Goal: Task Accomplishment & Management: Manage account settings

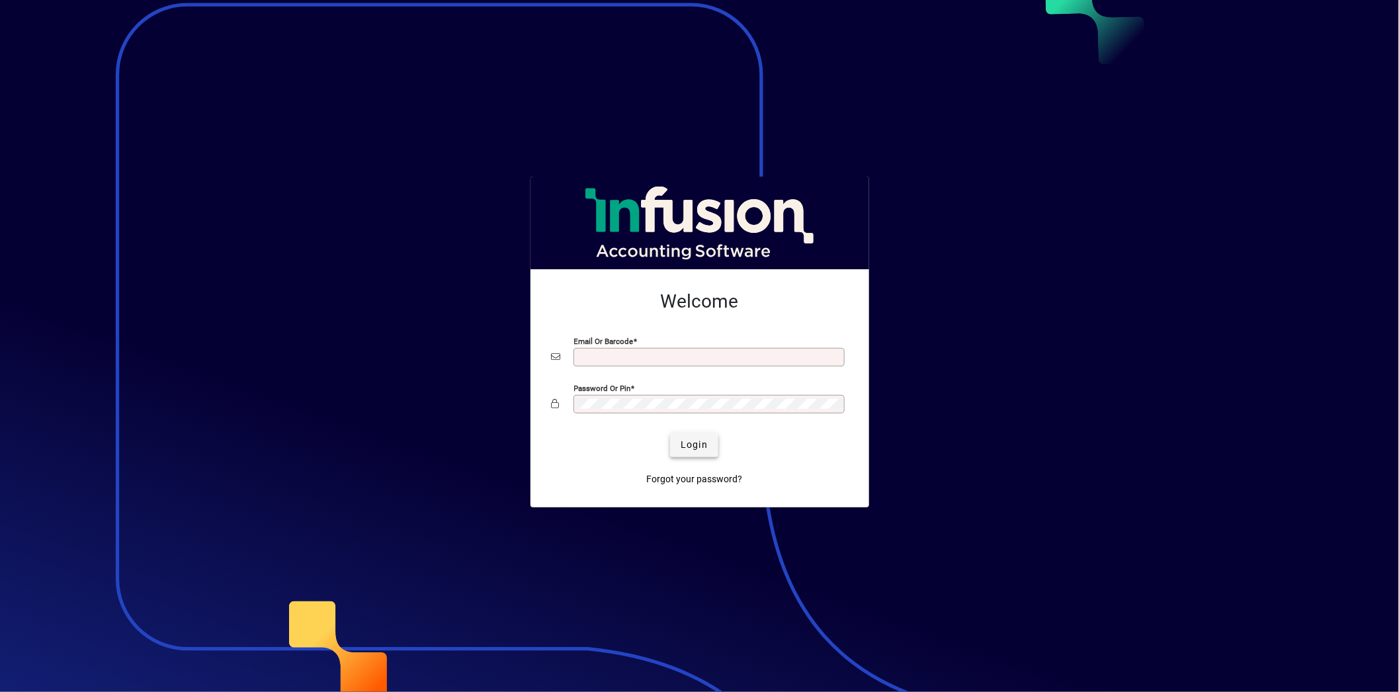
type input "**********"
click at [692, 448] on span "Login" at bounding box center [693, 445] width 27 height 14
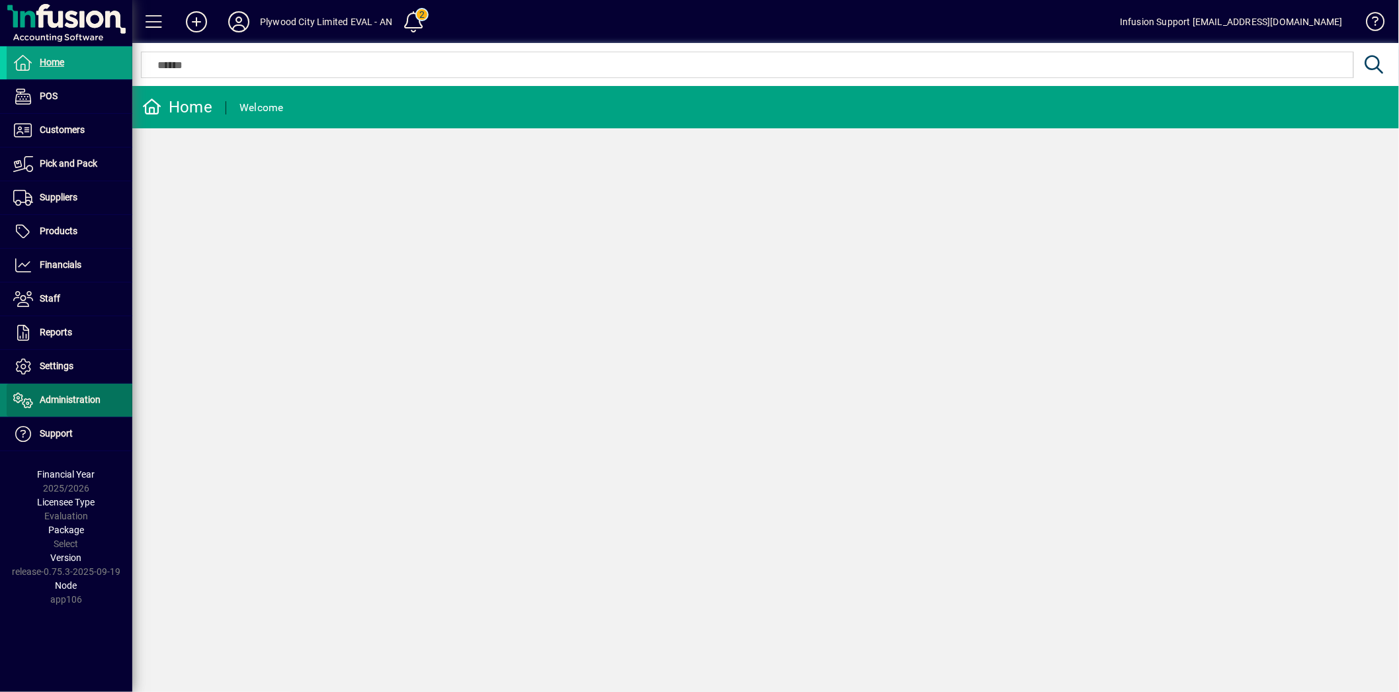
click at [62, 398] on span "Administration" at bounding box center [70, 399] width 61 height 11
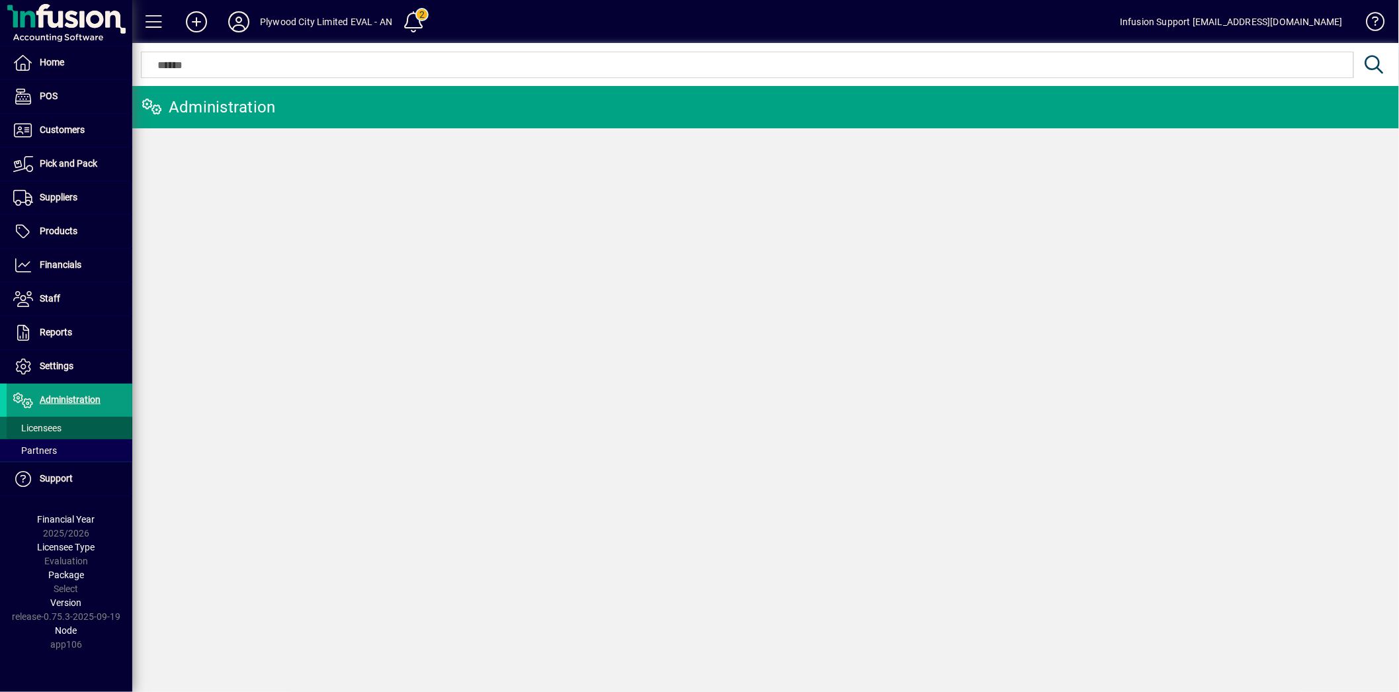
click at [50, 423] on span "Licensees" at bounding box center [37, 428] width 48 height 11
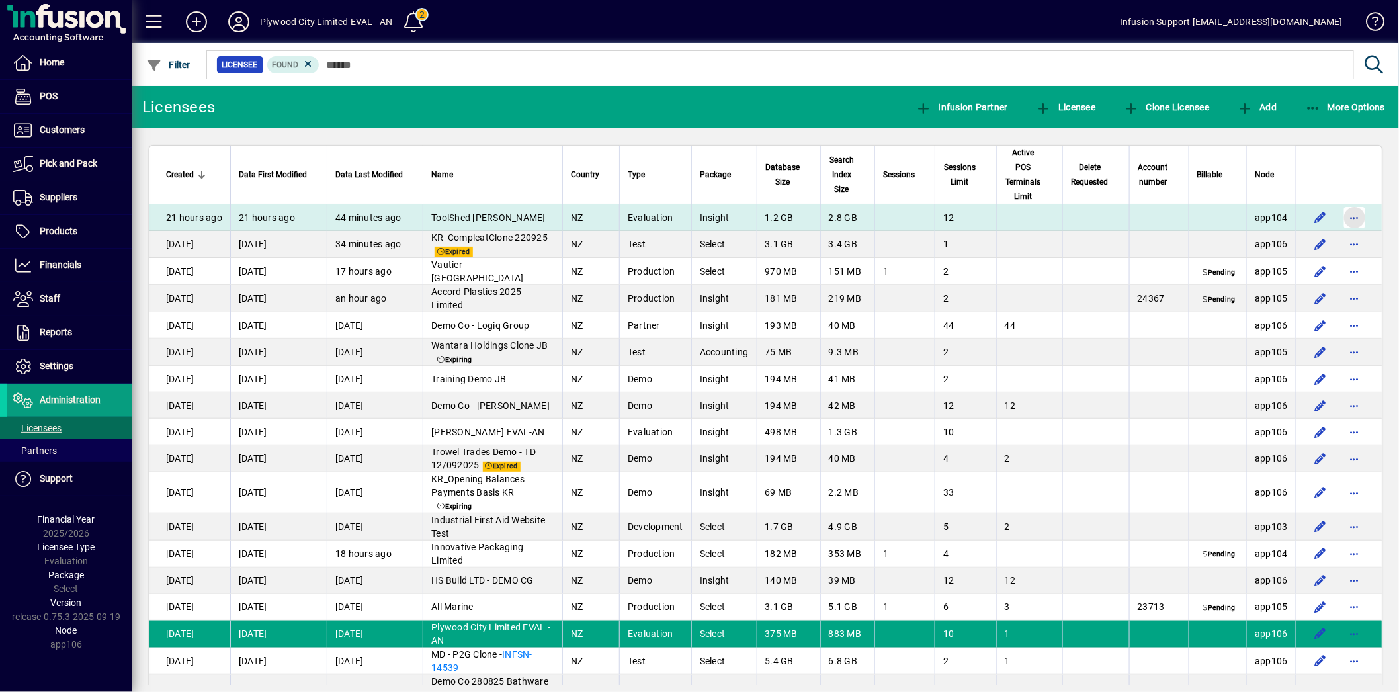
click at [1348, 215] on span "button" at bounding box center [1354, 218] width 32 height 32
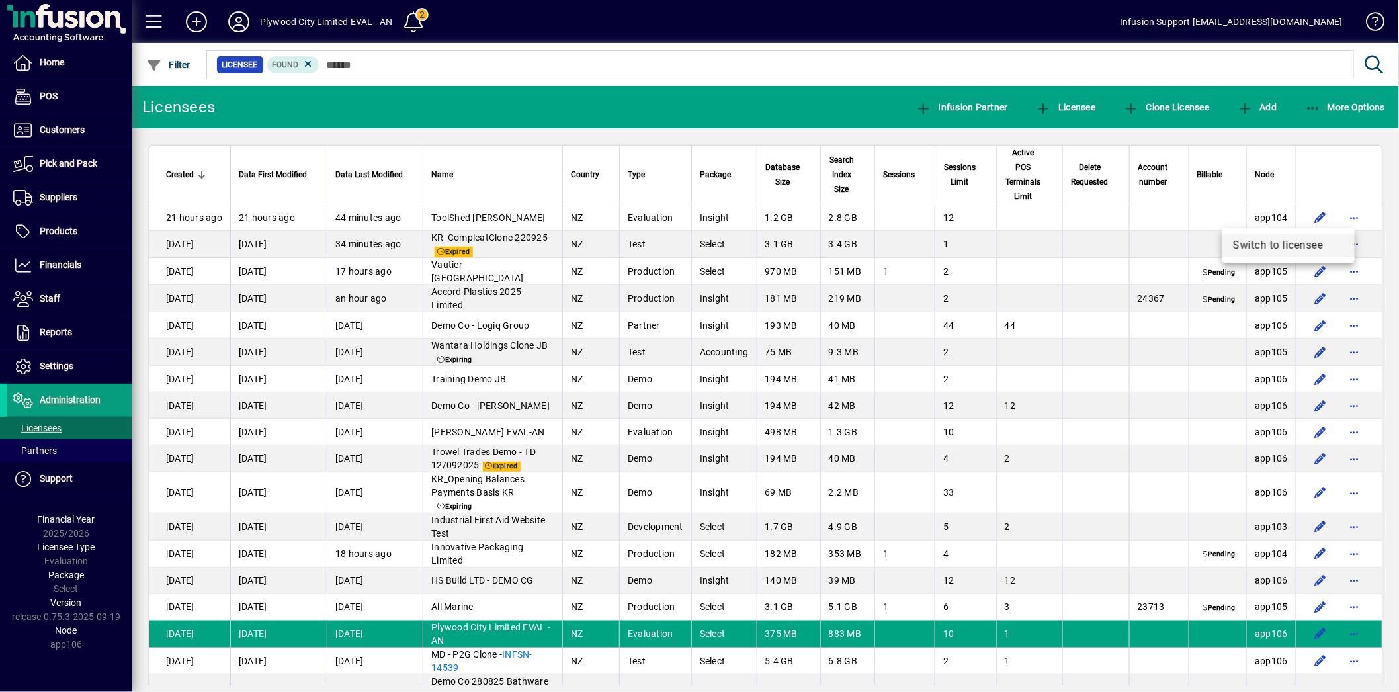
click at [1280, 246] on span "Switch to licensee" at bounding box center [1288, 245] width 111 height 16
